Goal: Book appointment/travel/reservation

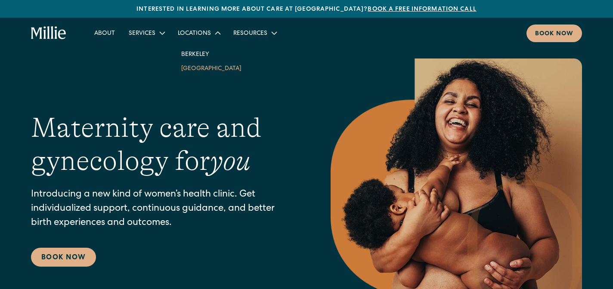
click at [197, 69] on link "[GEOGRAPHIC_DATA]" at bounding box center [211, 68] width 74 height 14
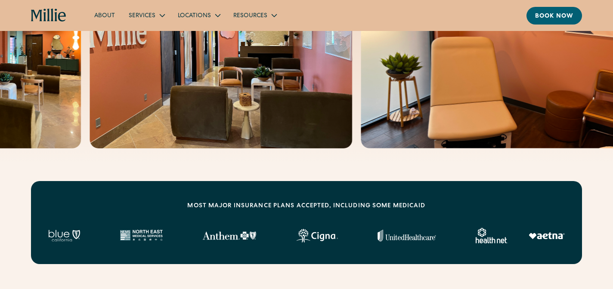
scroll to position [208, 0]
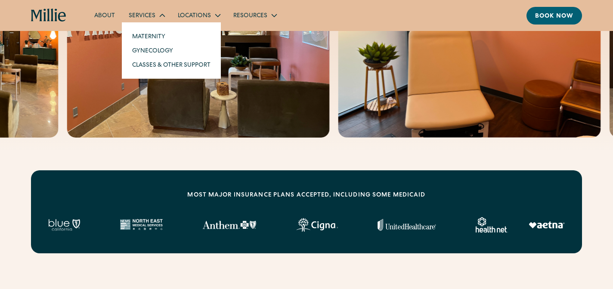
click at [144, 10] on div "Services" at bounding box center [146, 15] width 49 height 14
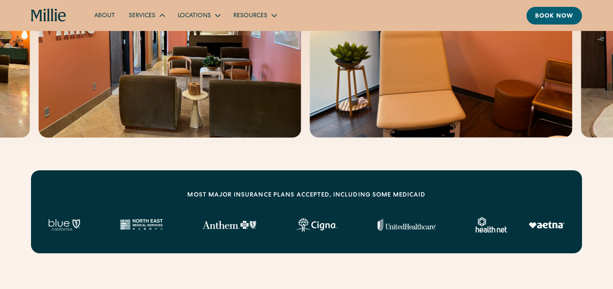
click at [146, 14] on div "Services" at bounding box center [142, 16] width 27 height 9
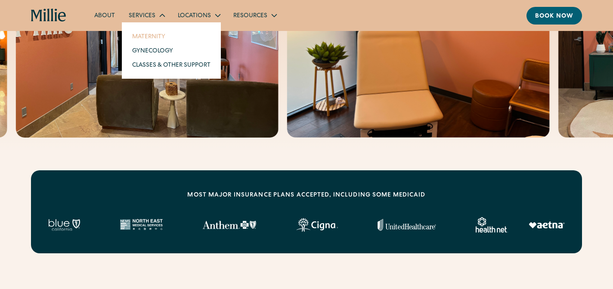
click at [152, 38] on link "Maternity" at bounding box center [171, 36] width 92 height 14
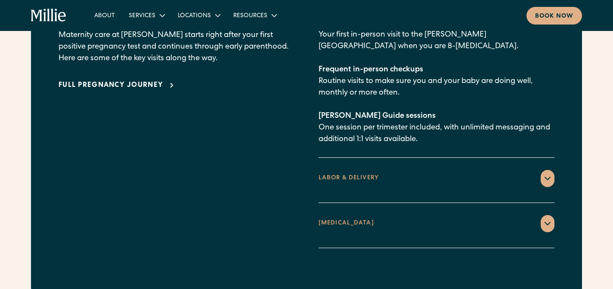
scroll to position [1344, 0]
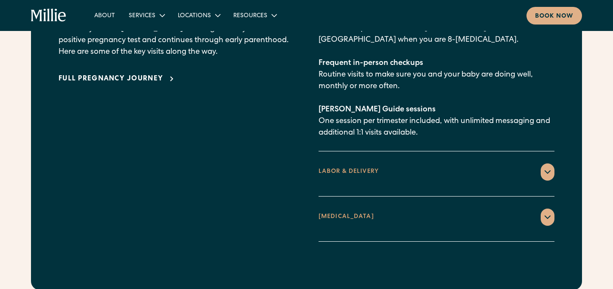
click at [395, 164] on div "LABOR & DELIVERY" at bounding box center [437, 172] width 236 height 17
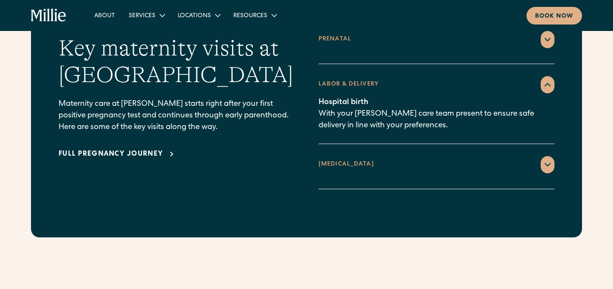
scroll to position [1270, 0]
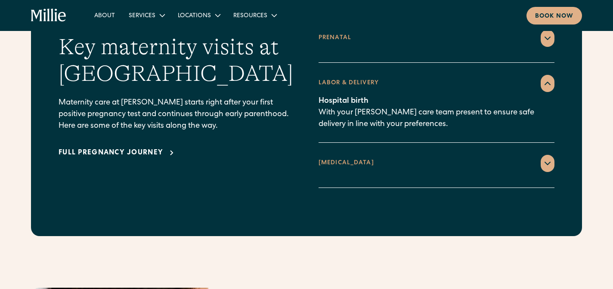
click at [365, 155] on div "POSTPARTUM" at bounding box center [437, 163] width 236 height 17
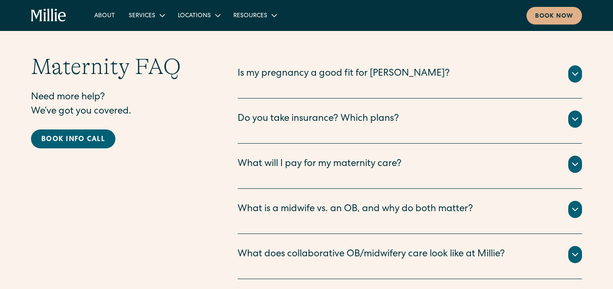
scroll to position [2813, 0]
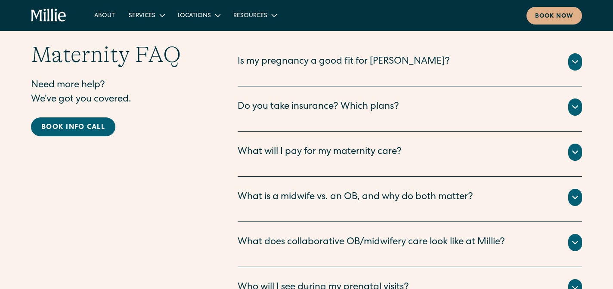
click at [357, 191] on div "What is a midwife vs. an OB, and why do both matter?" at bounding box center [356, 198] width 236 height 14
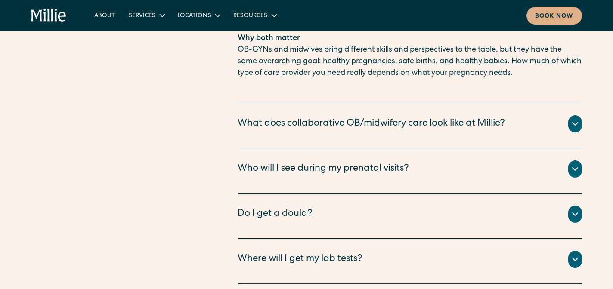
scroll to position [3289, 0]
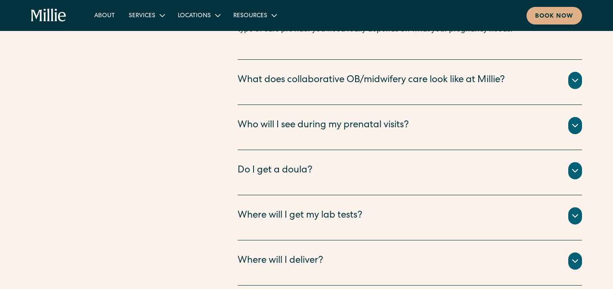
click at [305, 164] on div "Do I get a doula?" at bounding box center [275, 171] width 75 height 14
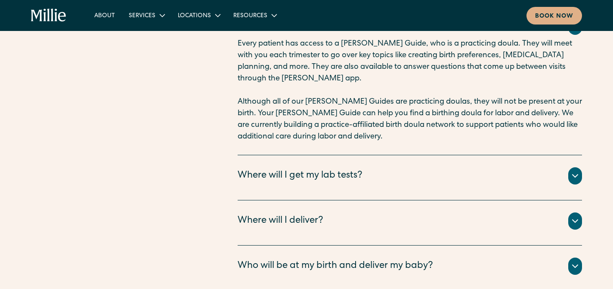
scroll to position [3468, 0]
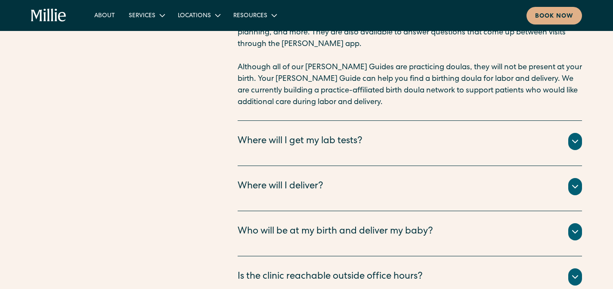
click at [318, 135] on div "Where will I get my lab tests?" at bounding box center [300, 142] width 125 height 14
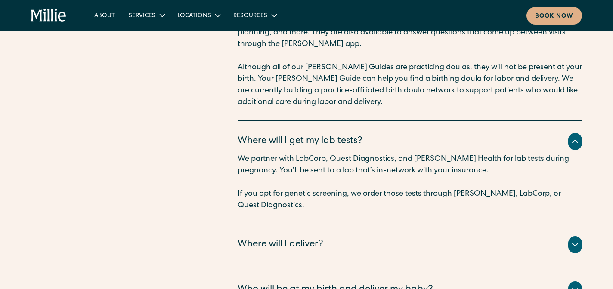
click at [318, 135] on div "Where will I get my lab tests?" at bounding box center [300, 142] width 125 height 14
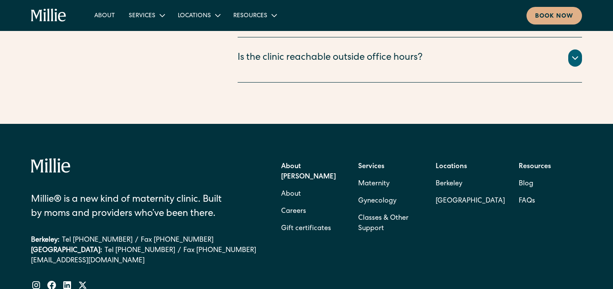
scroll to position [3691, 0]
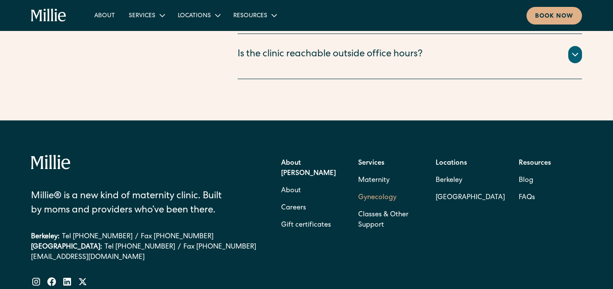
click at [375, 189] on link "Gynecology" at bounding box center [377, 197] width 38 height 17
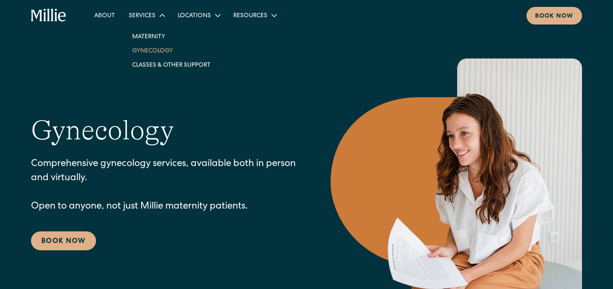
click at [147, 14] on div "Services" at bounding box center [142, 16] width 27 height 9
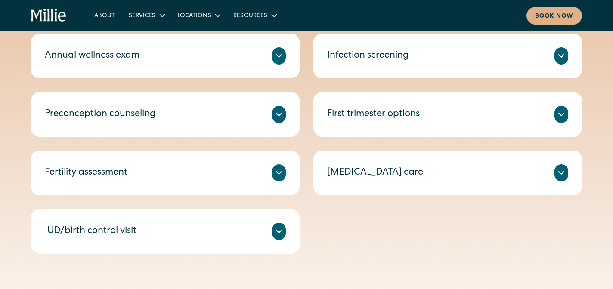
scroll to position [478, 0]
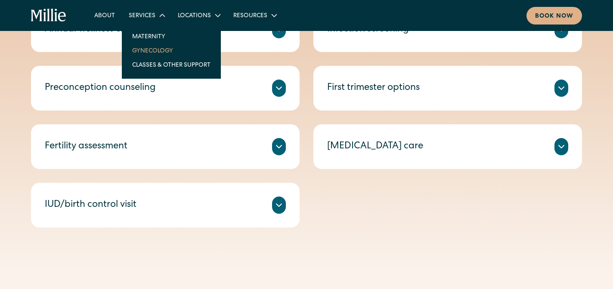
click at [146, 16] on div "Services" at bounding box center [142, 16] width 27 height 9
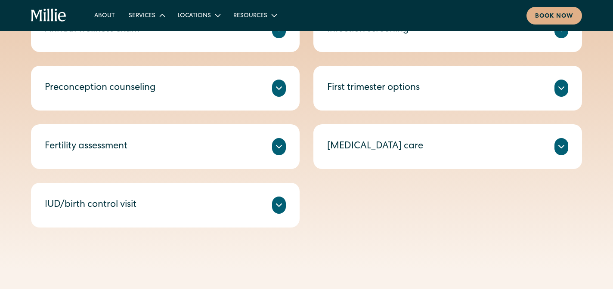
click at [146, 16] on div "Services" at bounding box center [142, 16] width 27 height 9
click at [150, 209] on div "IUD/birth control visit" at bounding box center [165, 205] width 241 height 17
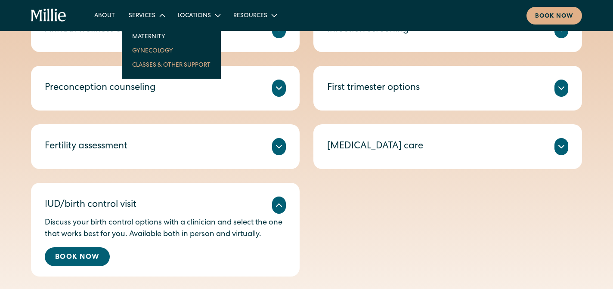
click at [174, 65] on link "Classes & Other Support" at bounding box center [171, 65] width 92 height 14
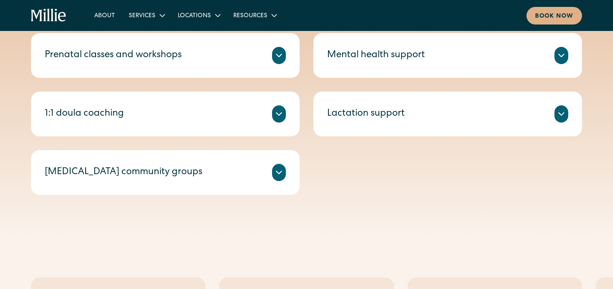
scroll to position [369, 0]
click at [186, 60] on div "Prenatal classes and workshops" at bounding box center [165, 54] width 241 height 17
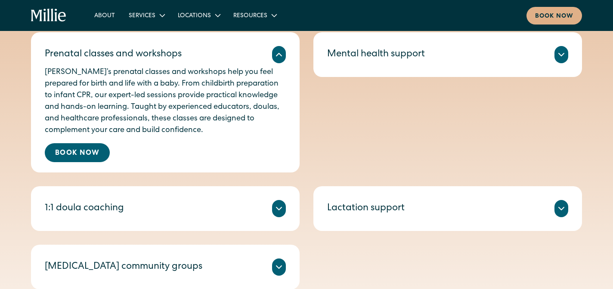
click at [186, 60] on div "Prenatal classes and workshops" at bounding box center [165, 54] width 241 height 17
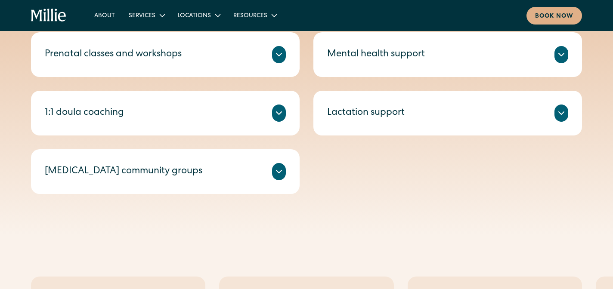
click at [178, 111] on div "1:1 doula coaching" at bounding box center [165, 113] width 241 height 17
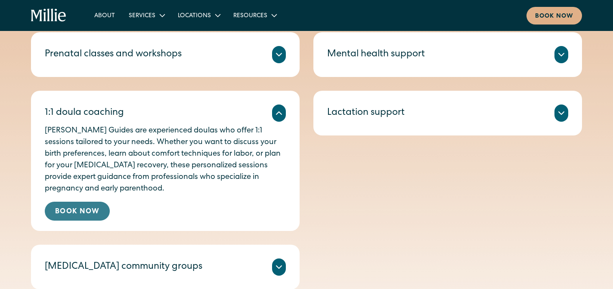
click at [97, 207] on link "Book Now" at bounding box center [77, 211] width 65 height 19
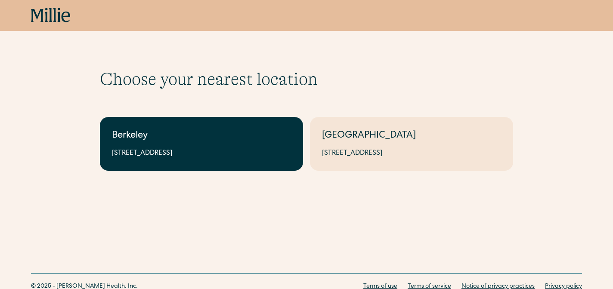
click at [214, 143] on link "Berkeley [STREET_ADDRESS]" at bounding box center [201, 144] width 203 height 54
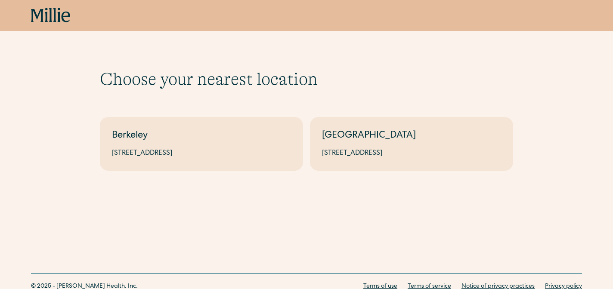
scroll to position [33, 0]
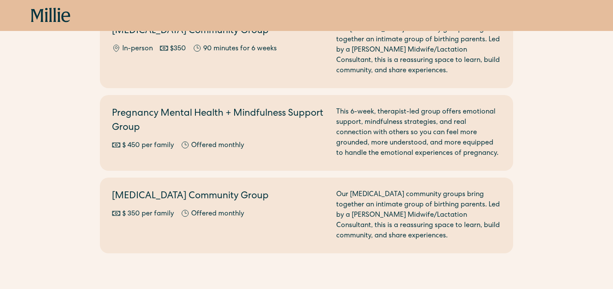
scroll to position [1203, 0]
